Goal: Check status: Check status

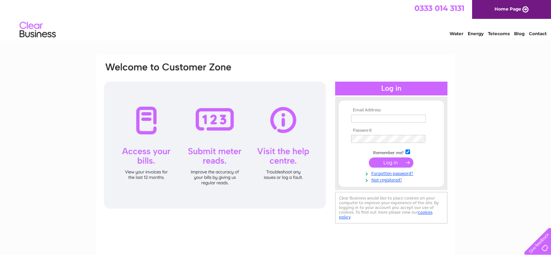
type input "diana.bell@uts-ltd.com"
click at [401, 162] on input "submit" at bounding box center [391, 162] width 45 height 10
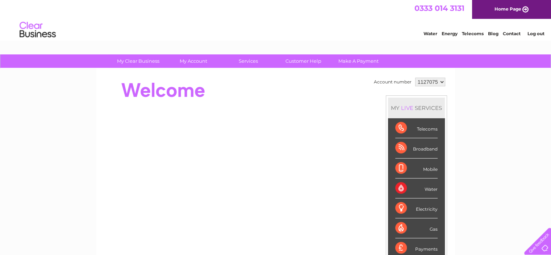
click at [431, 188] on div "Water" at bounding box center [416, 188] width 42 height 20
click at [440, 81] on select "1127075" at bounding box center [430, 82] width 30 height 9
click at [415, 78] on select "1127075" at bounding box center [430, 82] width 30 height 9
click at [525, 9] on link "Home Page" at bounding box center [511, 9] width 79 height 19
